Goal: Task Accomplishment & Management: Use online tool/utility

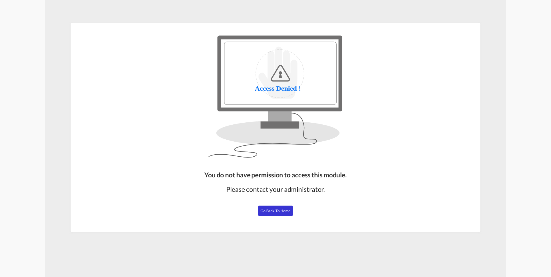
click at [288, 211] on span "Go Back to Home" at bounding box center [276, 211] width 30 height 5
